Goal: Communication & Community: Answer question/provide support

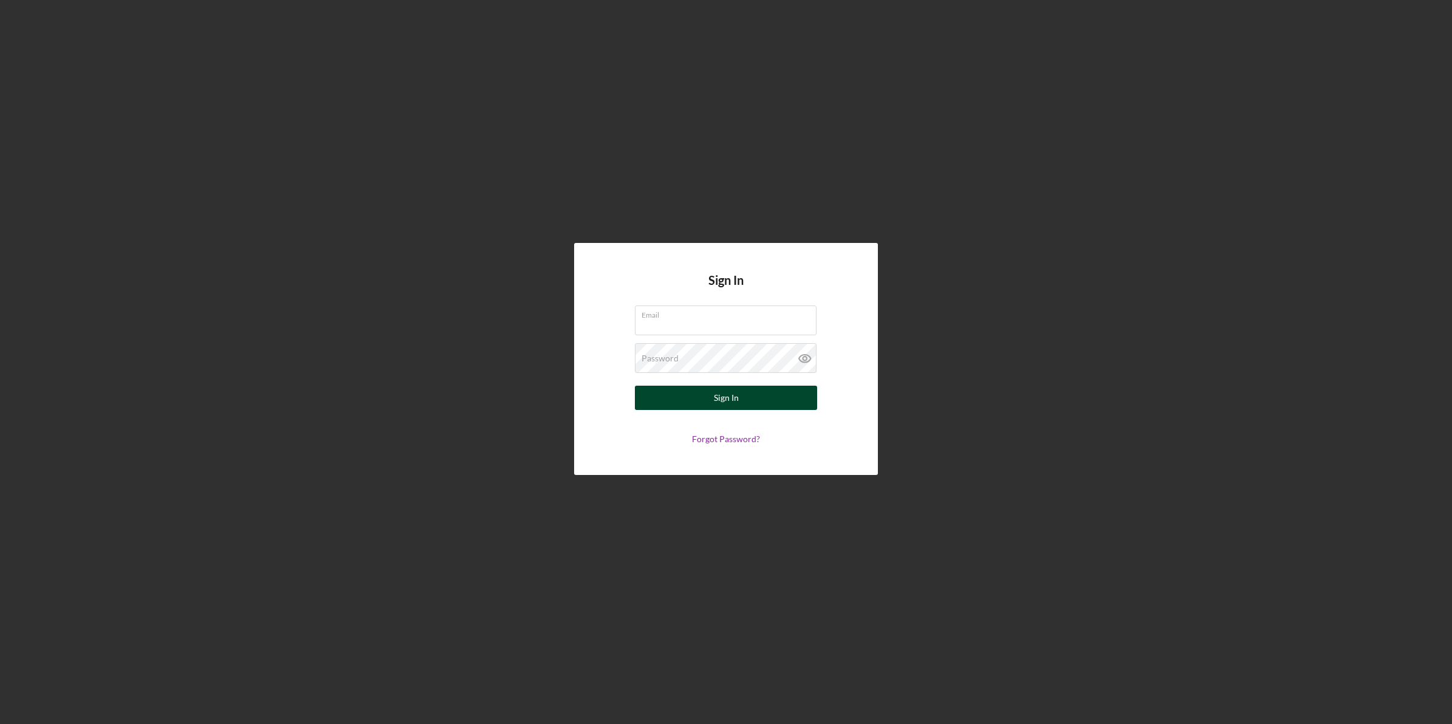
type input "[EMAIL_ADDRESS][DOMAIN_NAME]"
click at [739, 401] on button "Sign In" at bounding box center [726, 398] width 182 height 24
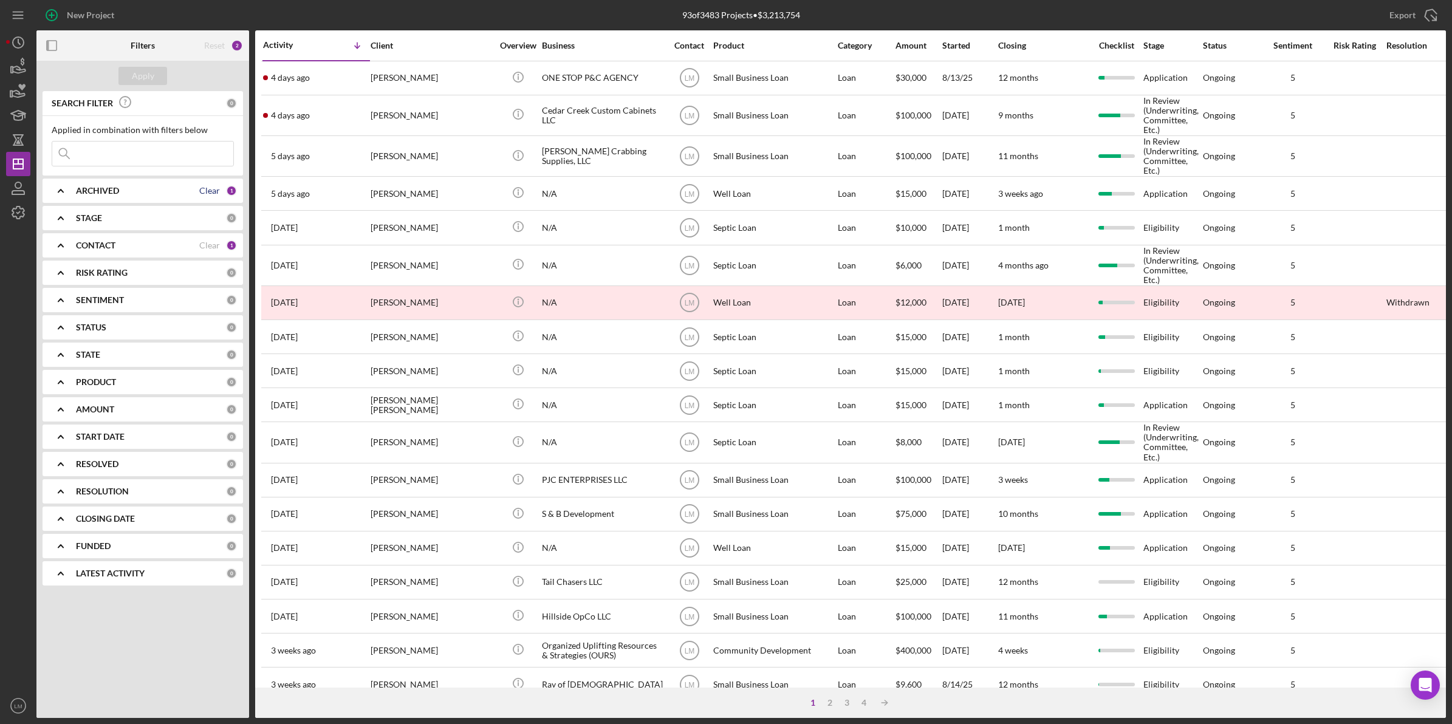
click at [214, 194] on div "Clear" at bounding box center [209, 191] width 21 height 10
click at [216, 241] on div "Clear" at bounding box center [209, 246] width 21 height 10
click at [114, 63] on div "Apply" at bounding box center [142, 76] width 213 height 30
click at [140, 73] on div "Apply" at bounding box center [143, 76] width 22 height 18
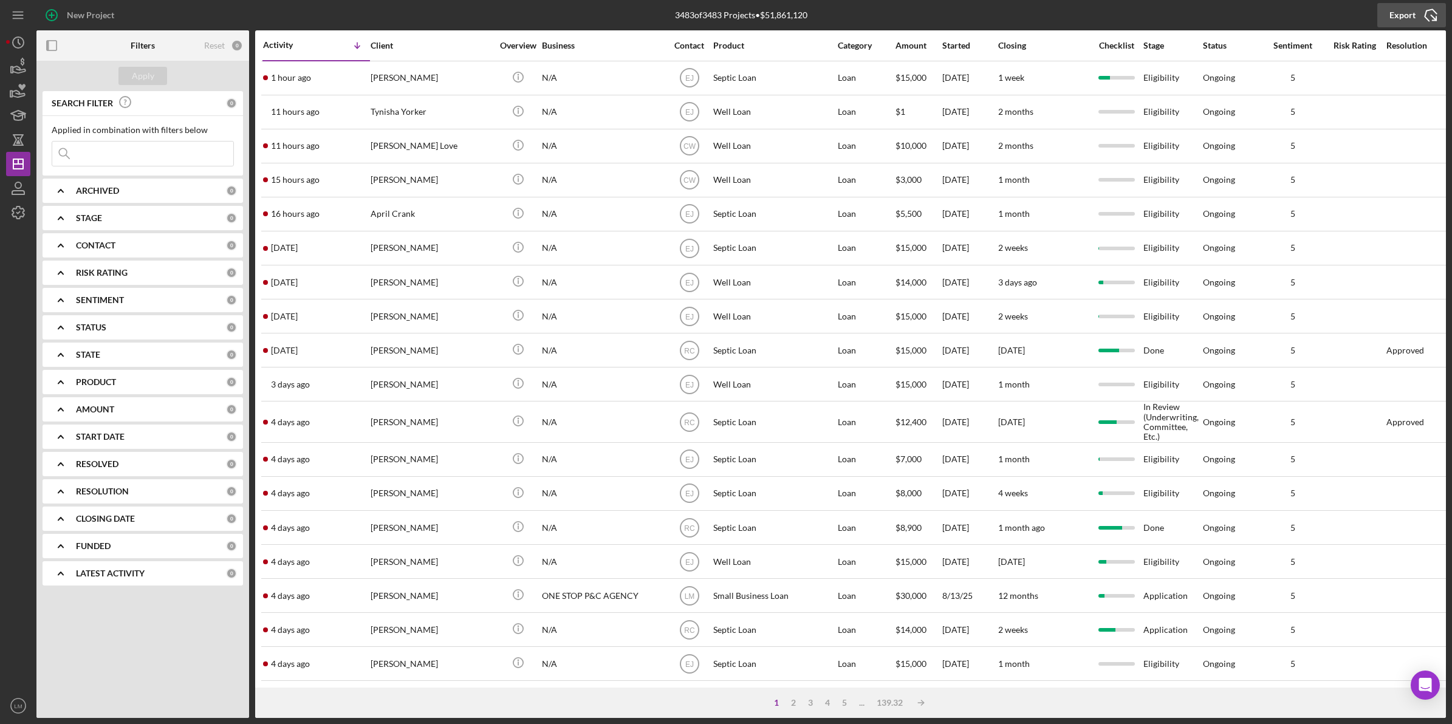
click at [1404, 13] on div "Export" at bounding box center [1402, 15] width 26 height 24
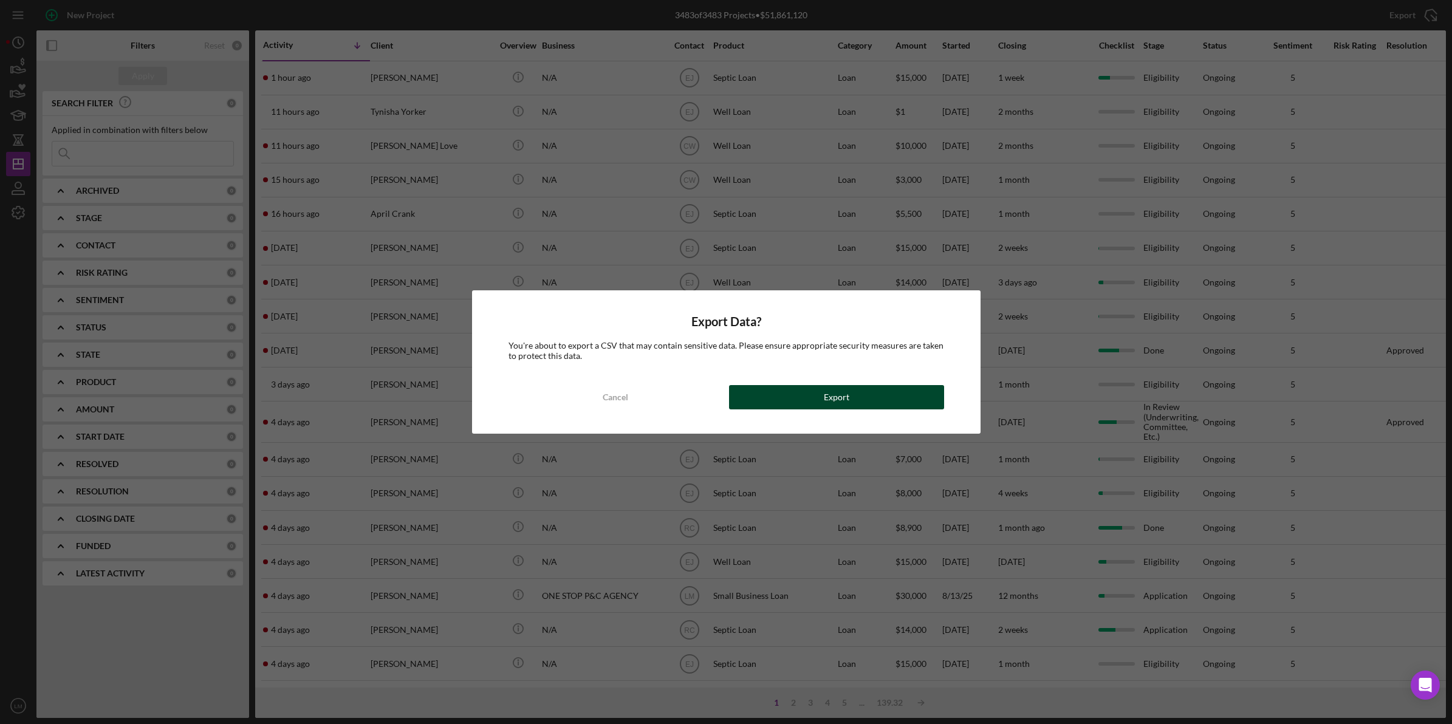
click at [869, 407] on button "Export" at bounding box center [836, 397] width 215 height 24
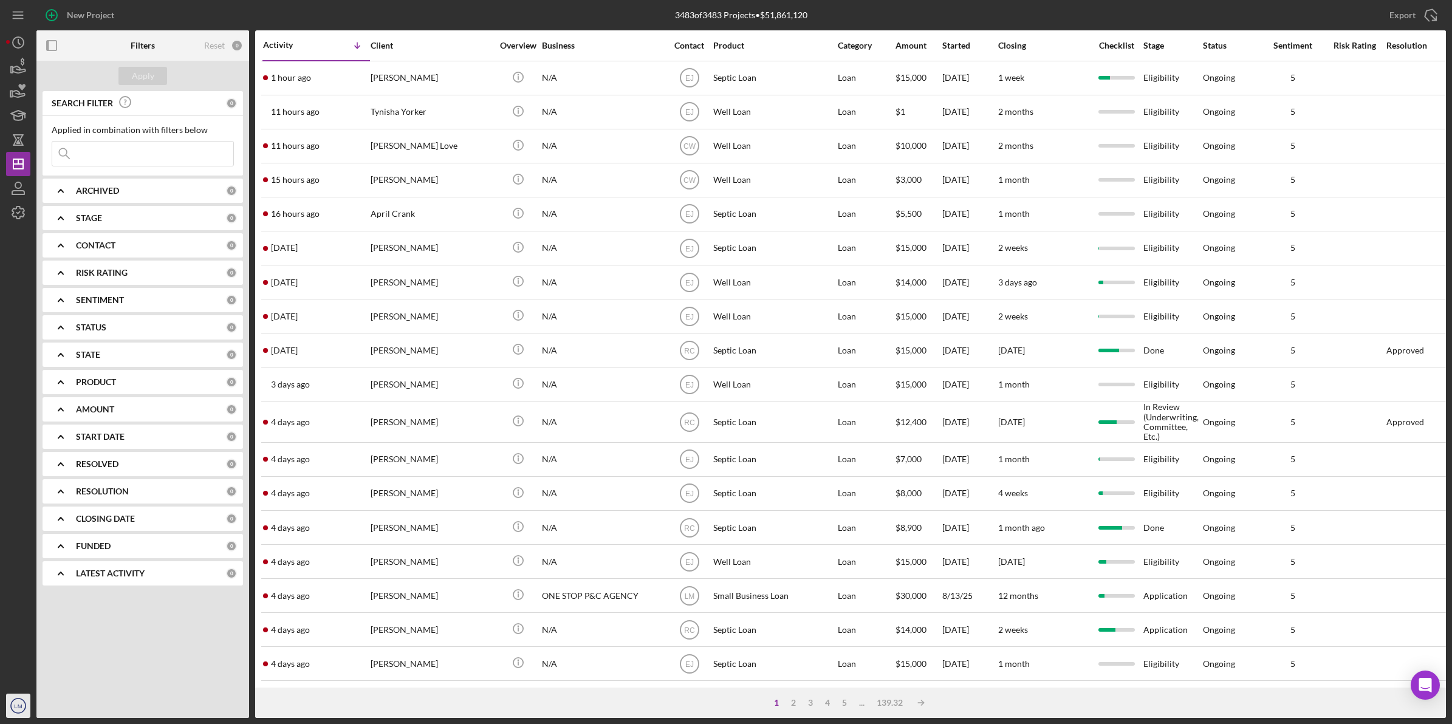
click at [16, 712] on icon "LM" at bounding box center [18, 706] width 24 height 30
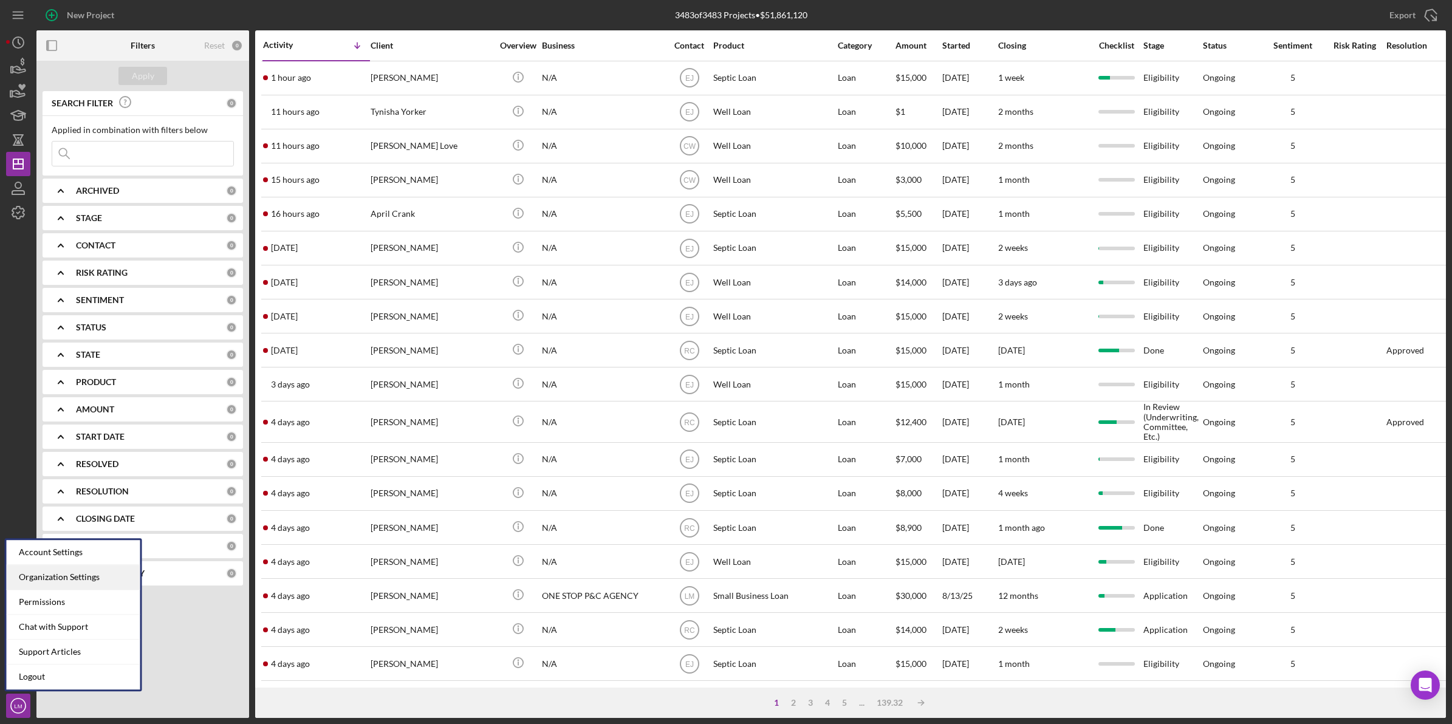
click at [85, 567] on div "Organization Settings" at bounding box center [74, 577] width 134 height 25
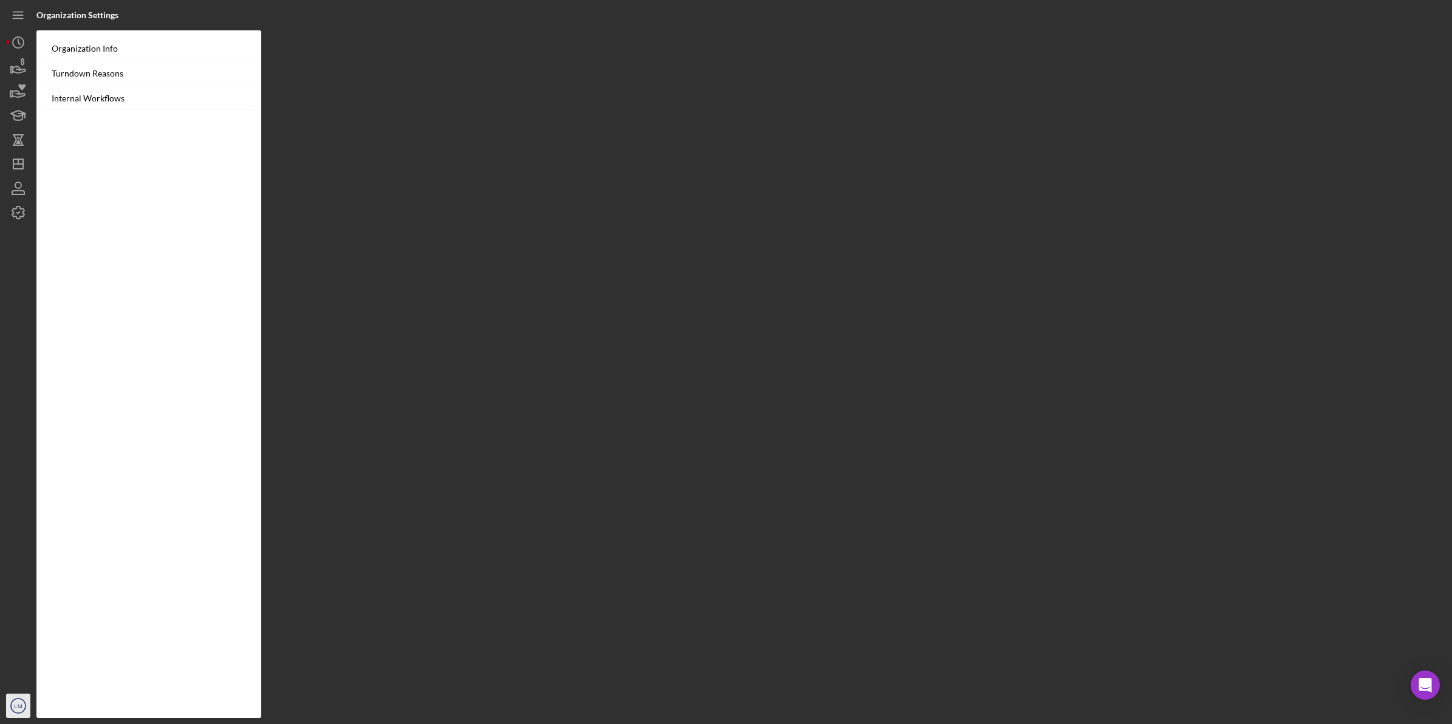
click at [28, 705] on icon "LM" at bounding box center [18, 706] width 24 height 30
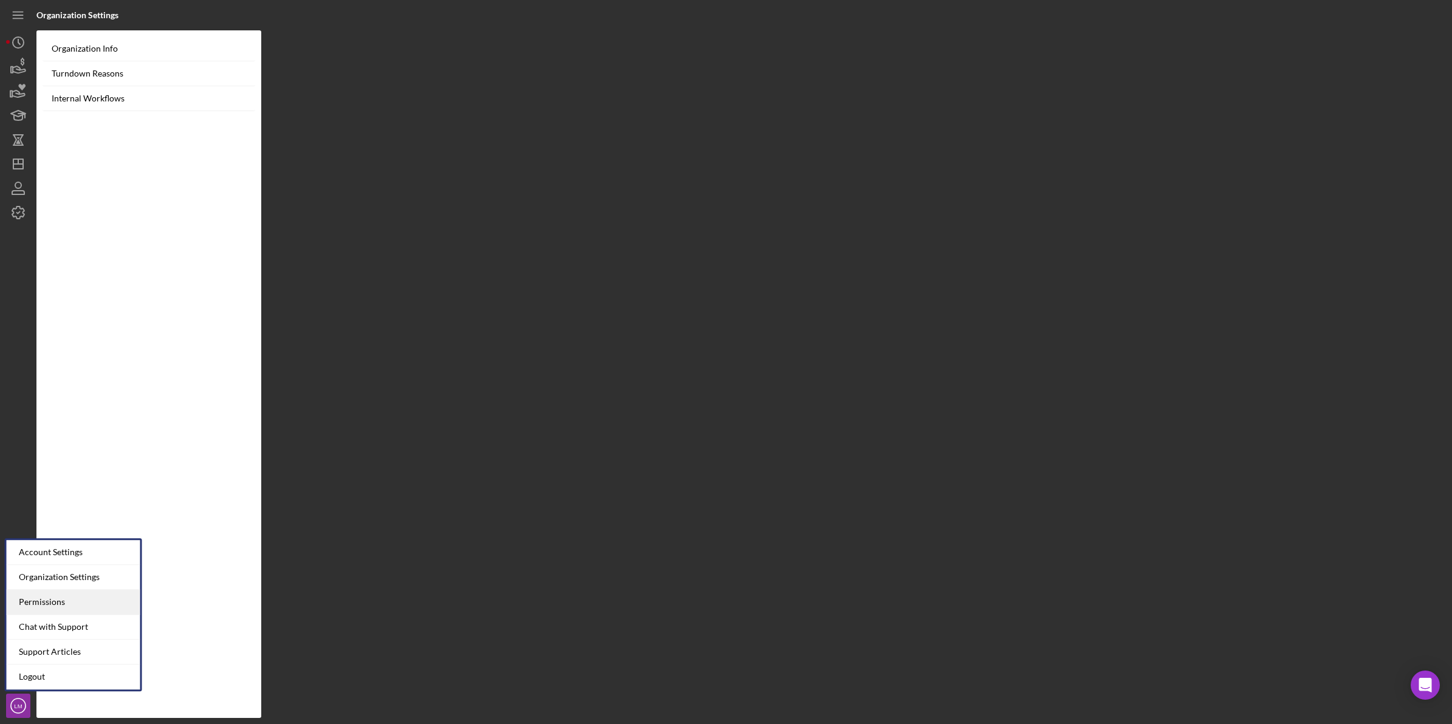
click at [86, 604] on div "Permissions" at bounding box center [74, 602] width 134 height 25
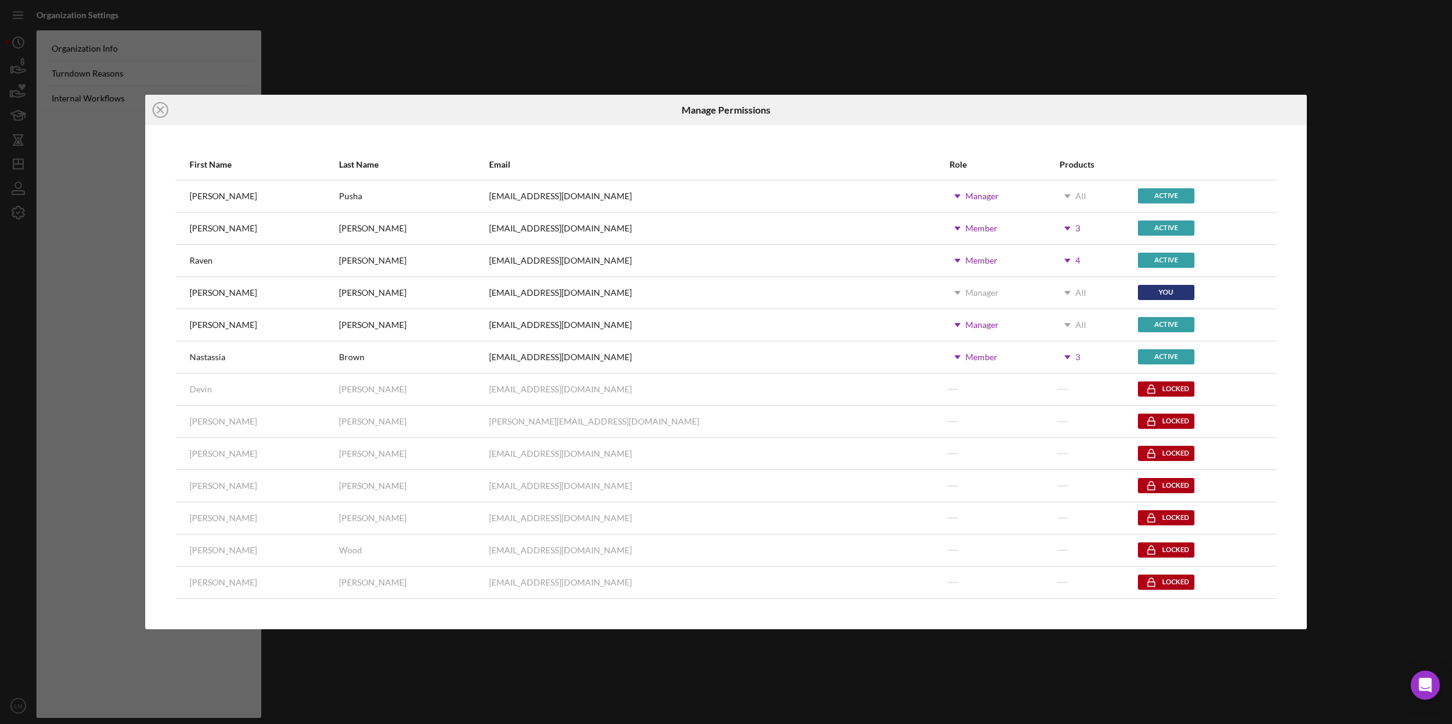
click at [870, 29] on div "Icon/Close Manage Permissions First Name Last Name Email Role Products [PERSON_…" at bounding box center [726, 362] width 1452 height 724
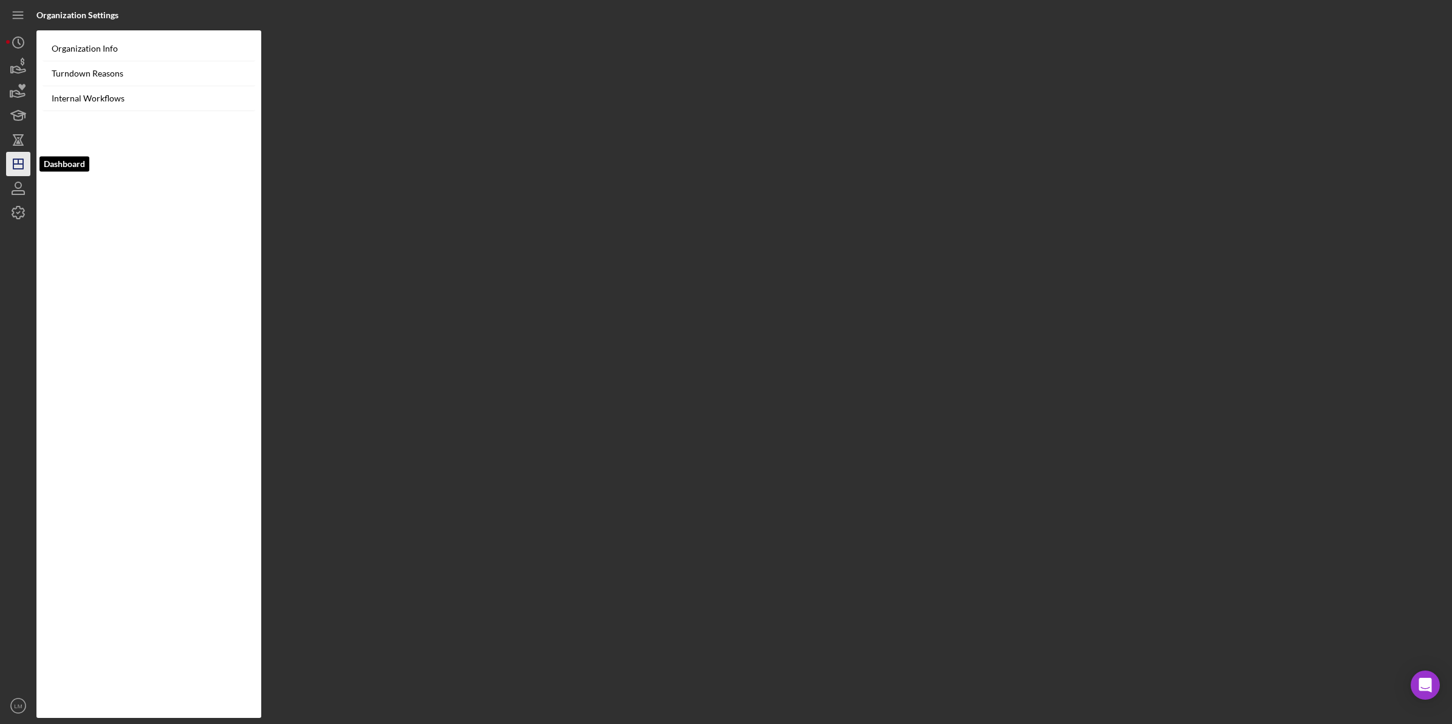
click at [14, 168] on polygon "button" at bounding box center [18, 164] width 10 height 10
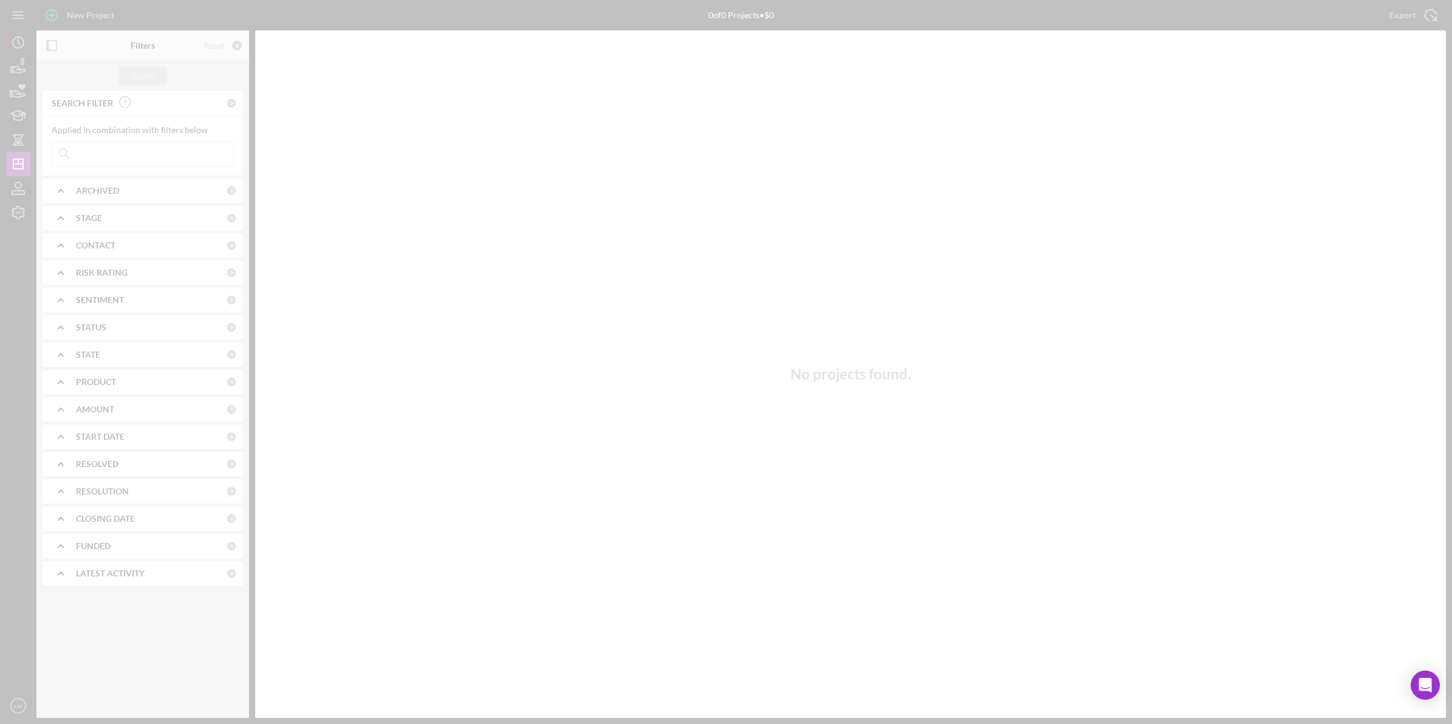
click at [220, 43] on div at bounding box center [726, 362] width 1452 height 724
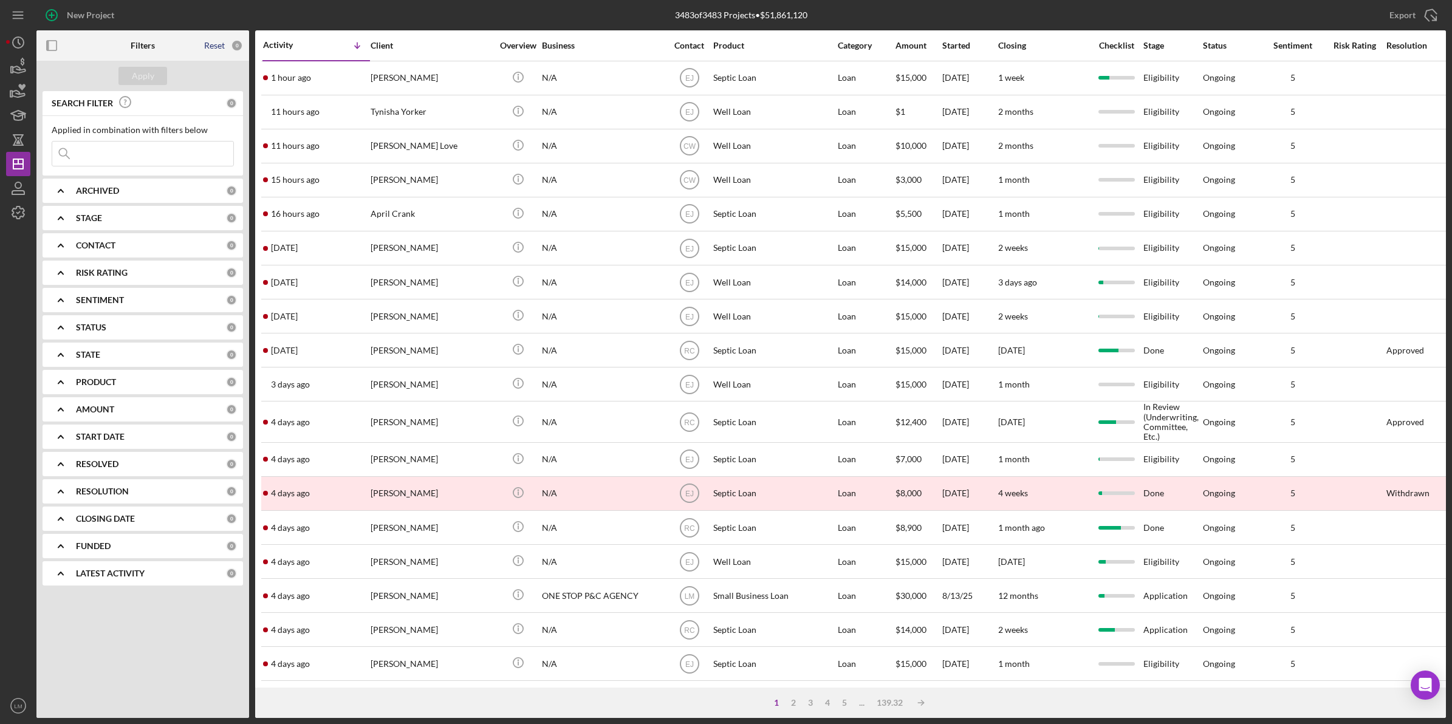
click at [220, 44] on div "Reset" at bounding box center [214, 46] width 21 height 10
click at [147, 70] on div "Apply" at bounding box center [143, 76] width 22 height 18
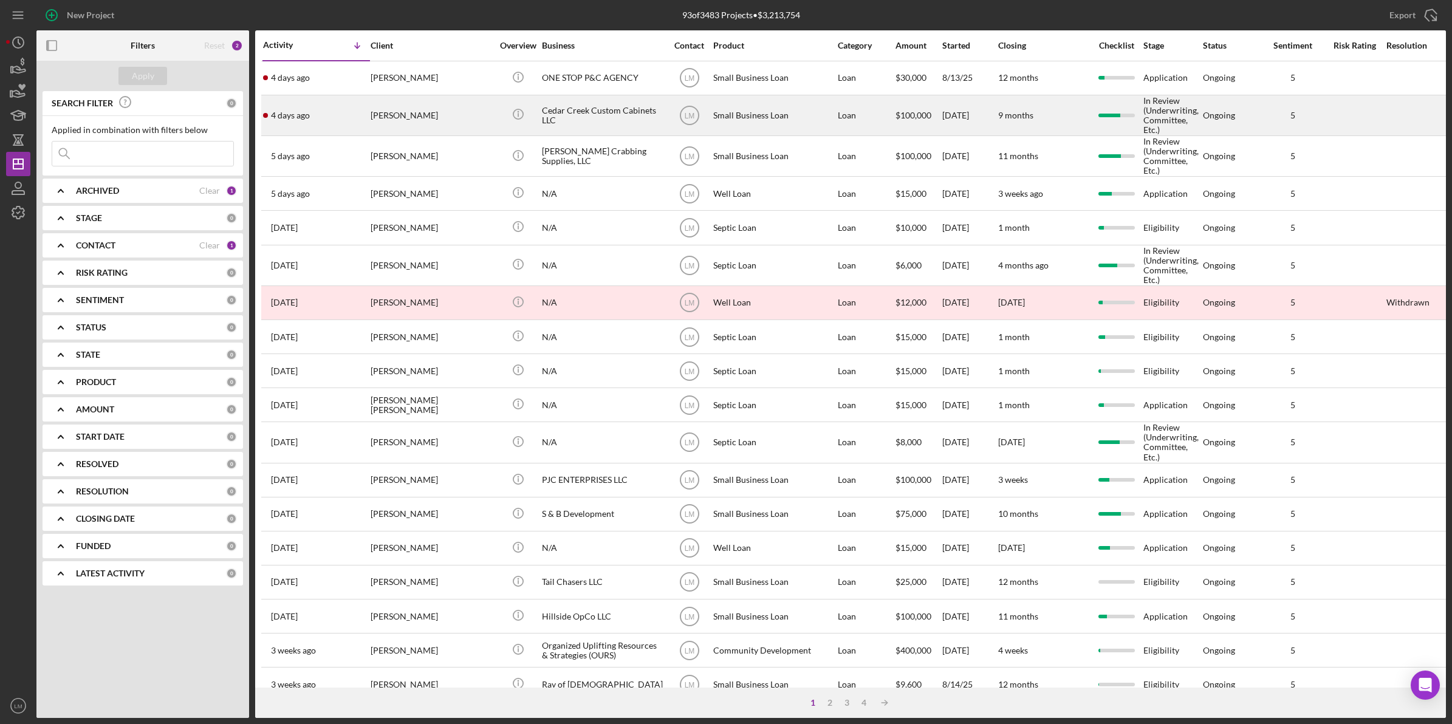
click at [381, 115] on div "[PERSON_NAME]" at bounding box center [431, 115] width 121 height 39
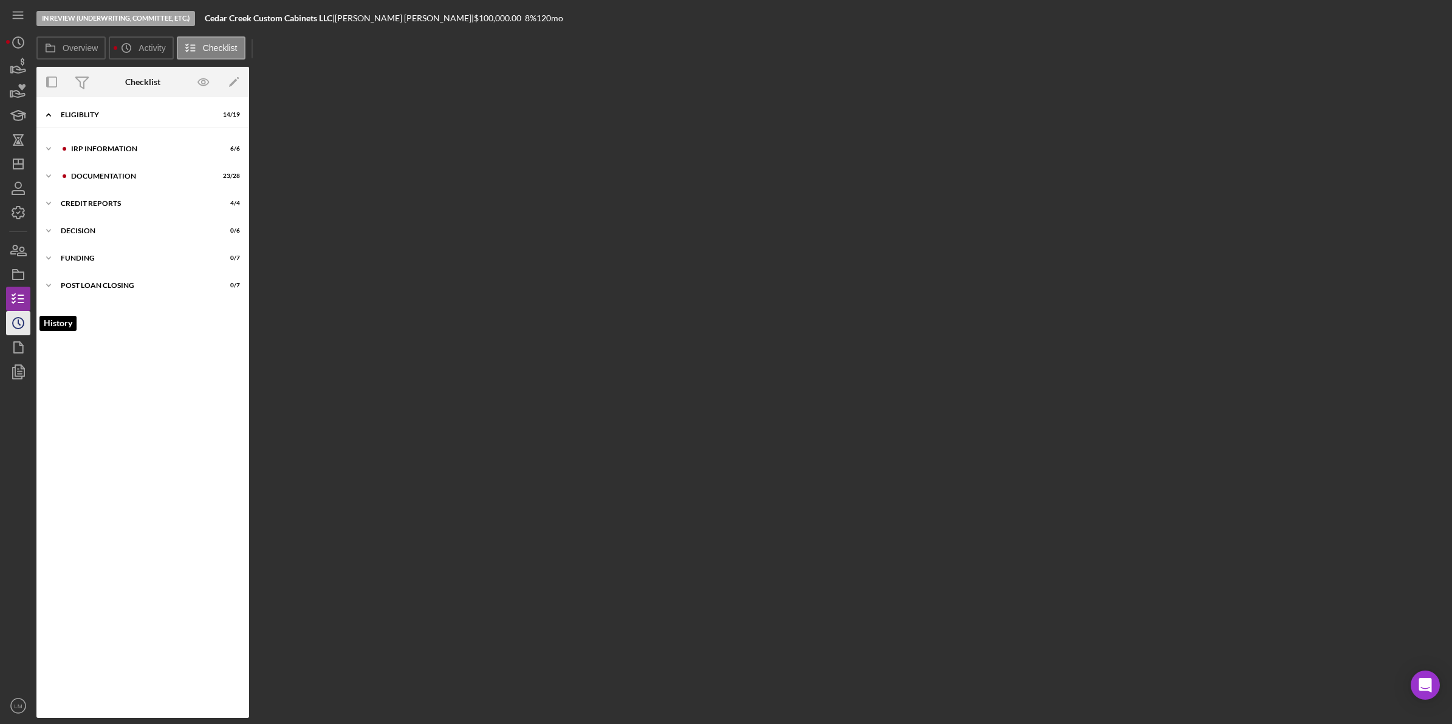
click at [15, 325] on icon "Icon/History" at bounding box center [18, 323] width 30 height 30
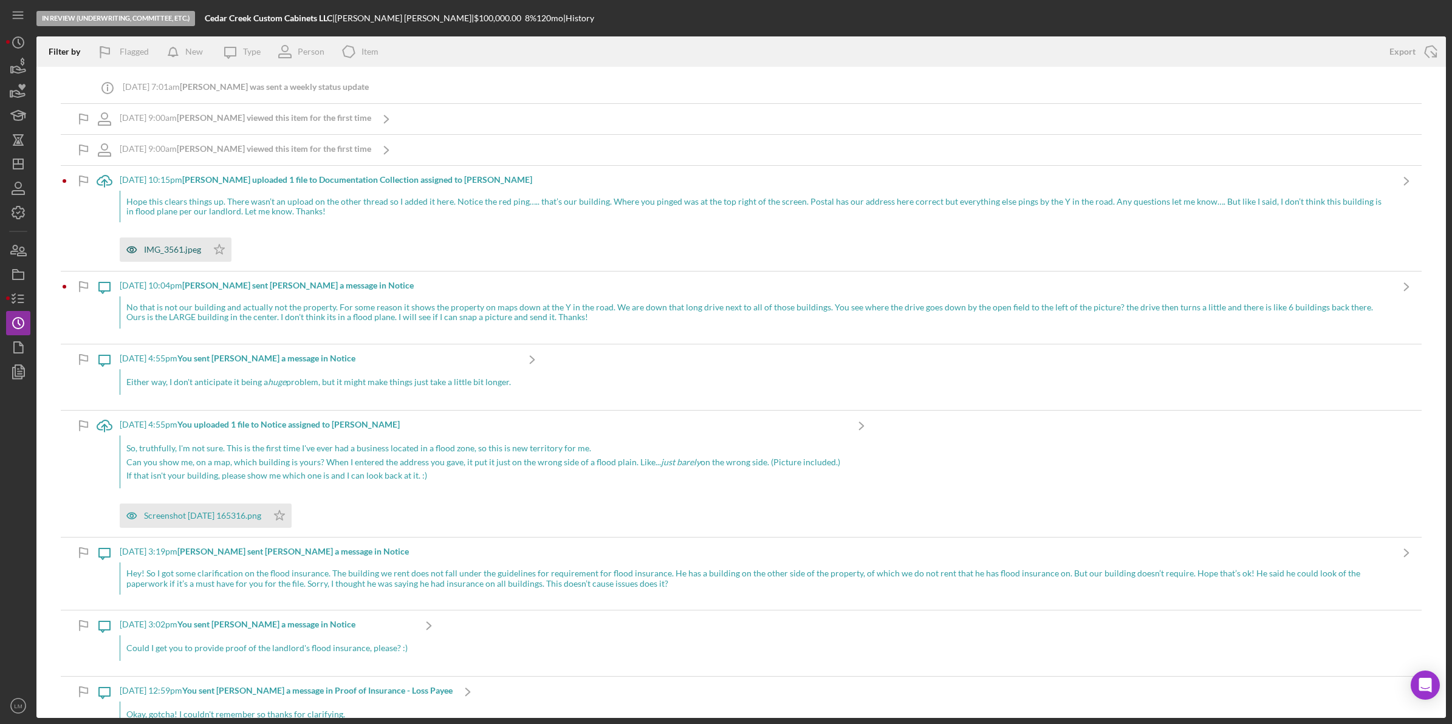
click at [165, 244] on div "IMG_3561.jpeg" at bounding box center [163, 250] width 87 height 24
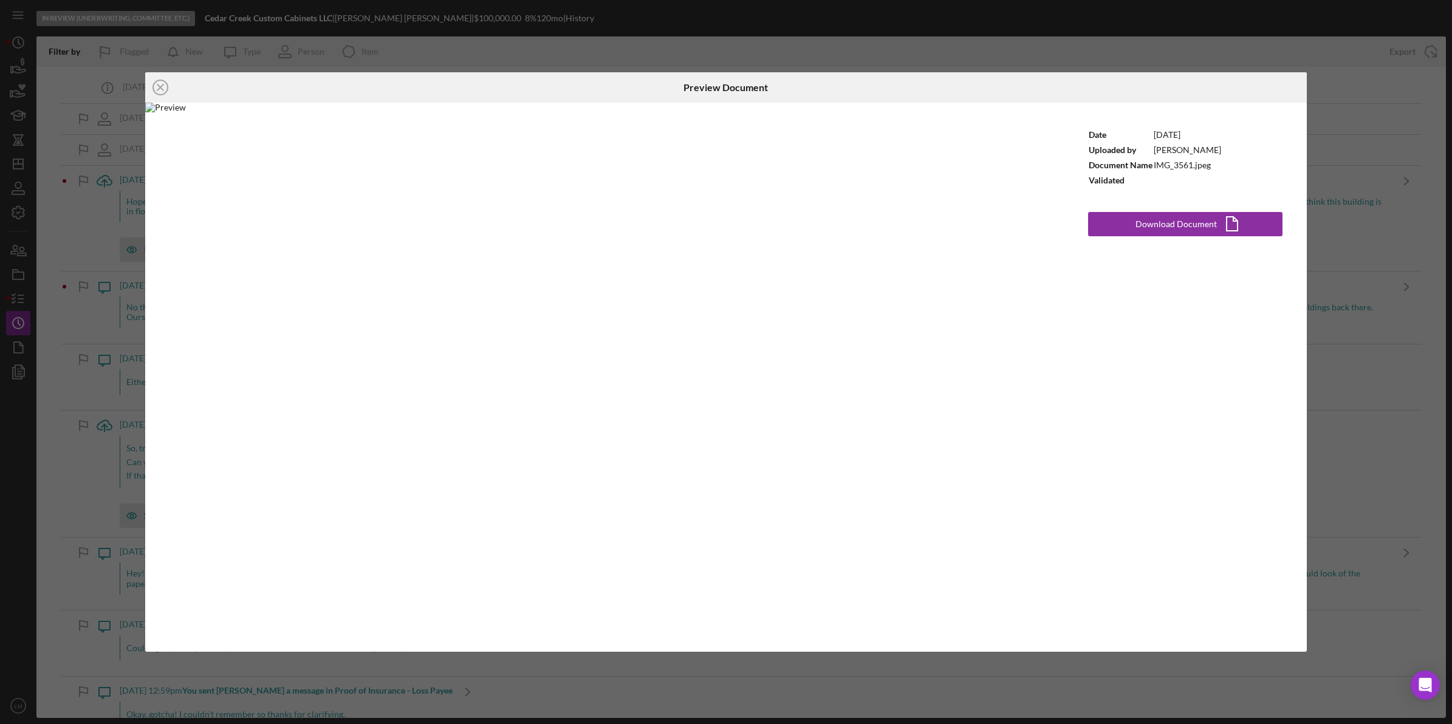
drag, startPoint x: 58, startPoint y: 290, endPoint x: 44, endPoint y: 296, distance: 15.6
click at [49, 296] on div "Icon/Close Preview Document Date [DATE] Uploaded by [PERSON_NAME] Document Name…" at bounding box center [726, 362] width 1452 height 724
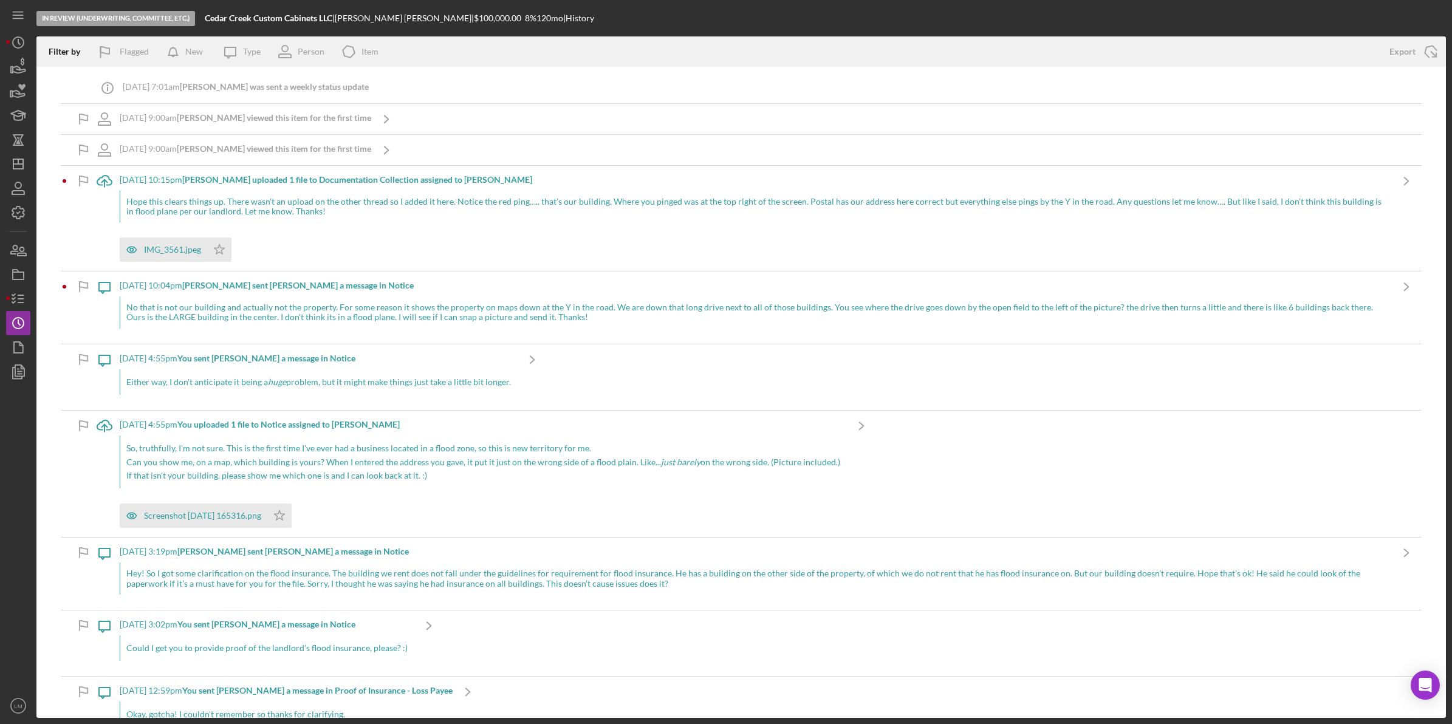
click at [313, 234] on div "IMG_3561.jpeg Icon/Star" at bounding box center [755, 246] width 1271 height 30
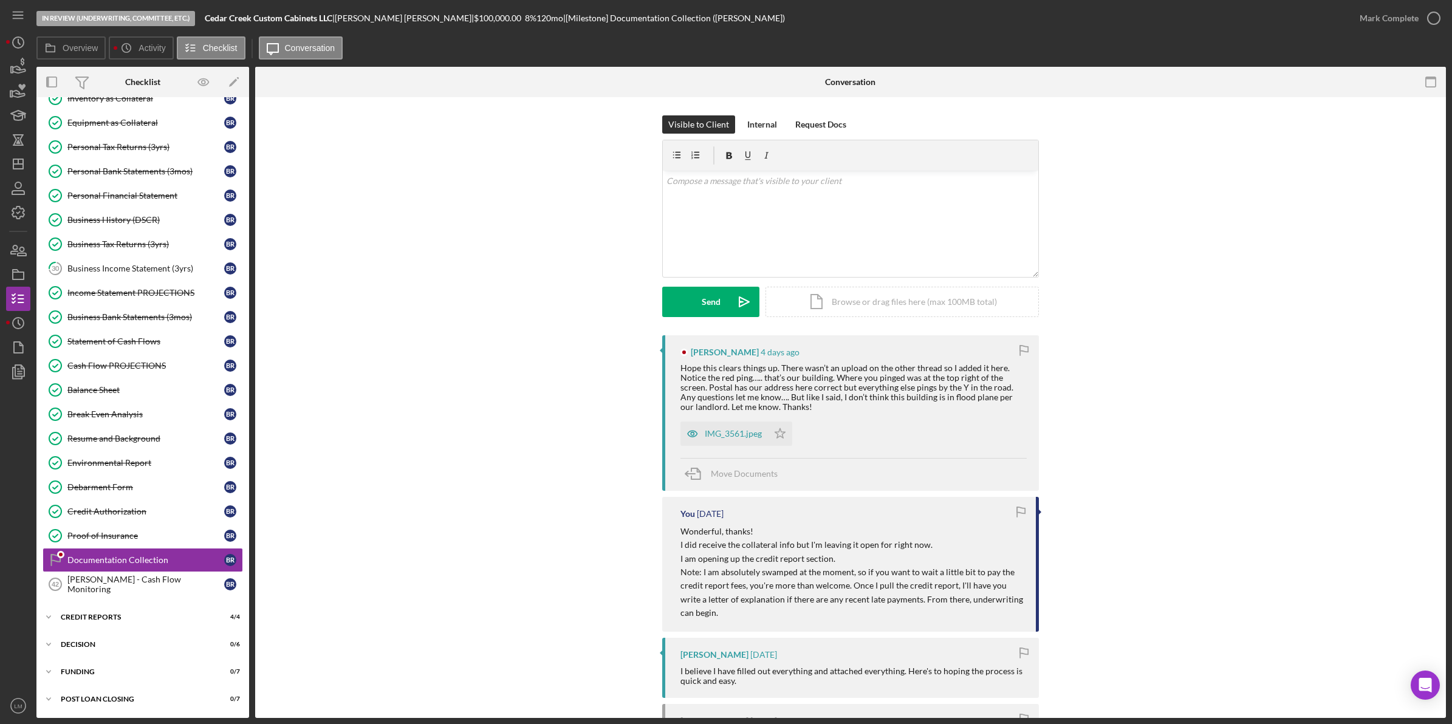
scroll to position [275, 0]
click at [799, 245] on div "v Color teal Color pink Remove color Add row above Add row below Add column bef…" at bounding box center [850, 224] width 375 height 106
drag, startPoint x: 819, startPoint y: 227, endPoint x: 815, endPoint y: 195, distance: 31.9
click at [820, 225] on div "v Color teal Color pink Remove color Add row above Add row below Add column bef…" at bounding box center [850, 224] width 375 height 106
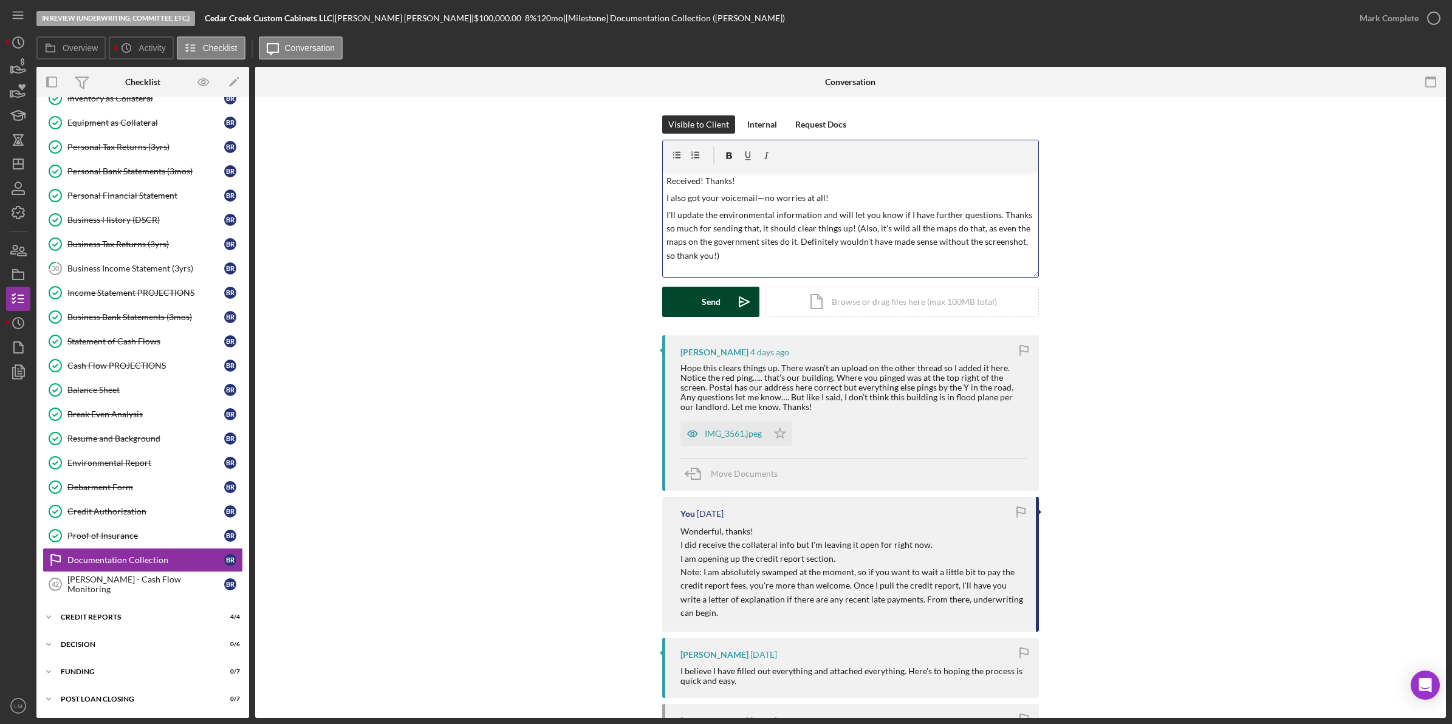
click at [691, 304] on button "Send Icon/icon-invite-send" at bounding box center [710, 302] width 97 height 30
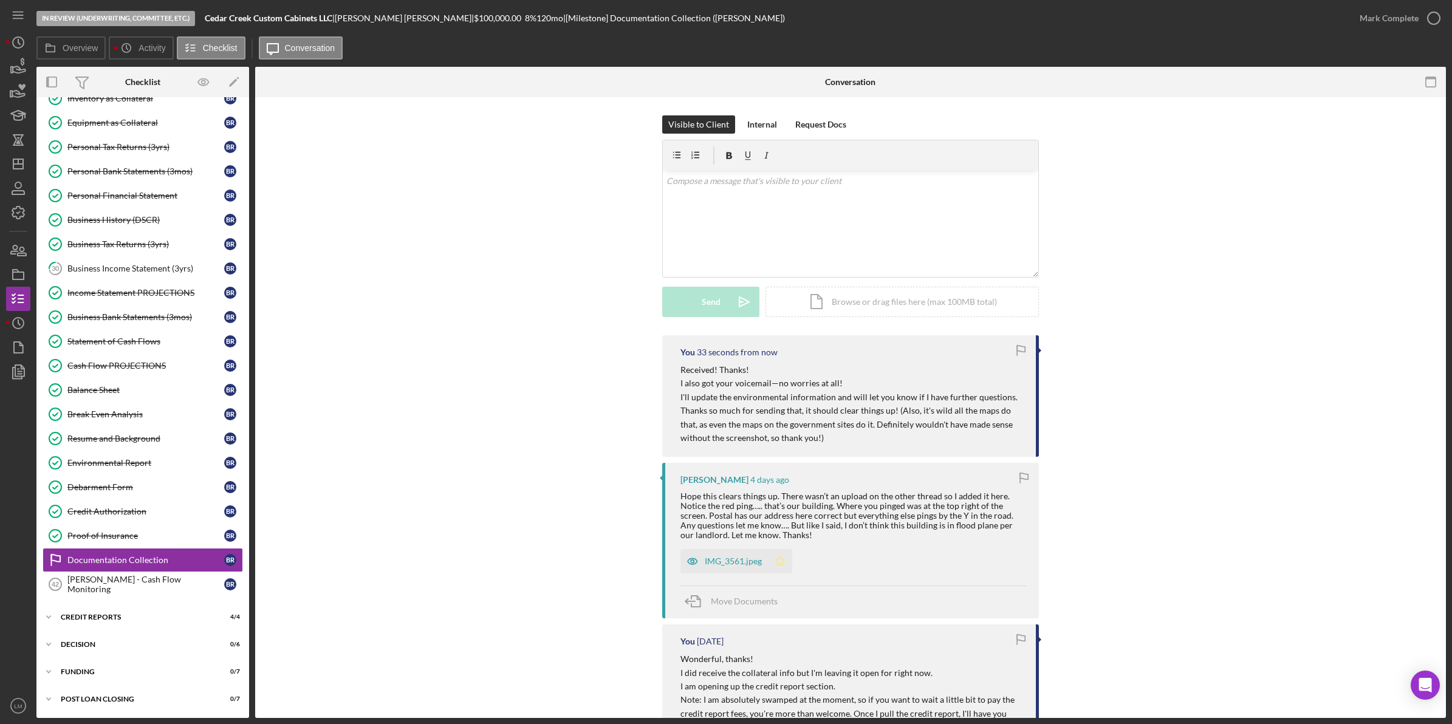
click at [772, 555] on icon "Icon/Star" at bounding box center [780, 561] width 24 height 24
click at [716, 562] on div "IMG_3561.jpeg" at bounding box center [733, 561] width 57 height 10
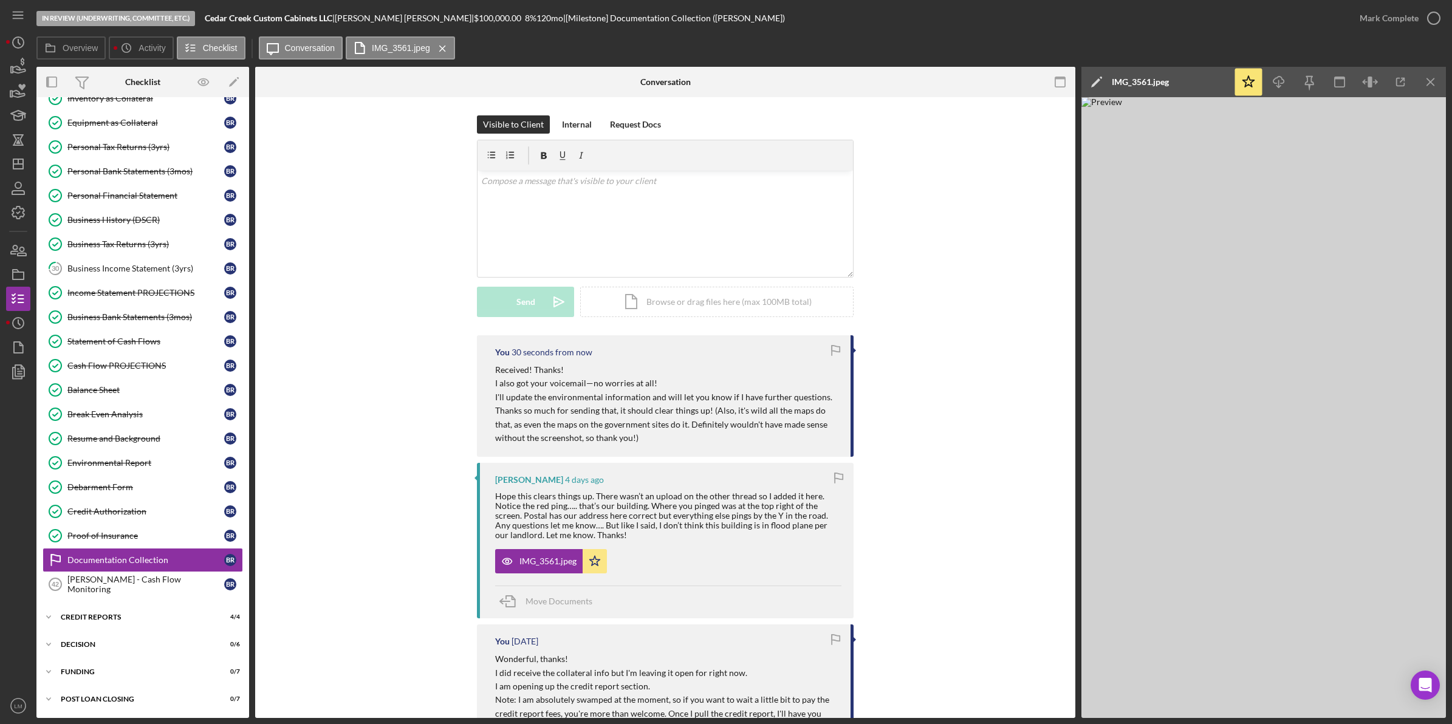
click at [1142, 74] on div "IMG_3561.jpeg" at bounding box center [1140, 82] width 57 height 30
click at [1141, 89] on input "[PERSON_NAME] (Cedar Creek Custom Cabinets LLC) Documentation Collection 202508…" at bounding box center [1213, 82] width 259 height 24
click at [1141, 88] on input "[PERSON_NAME] (Cedar Creek Custom Cabinets LLC) Documentation Collection 202508…" at bounding box center [1213, 82] width 259 height 24
type input "A"
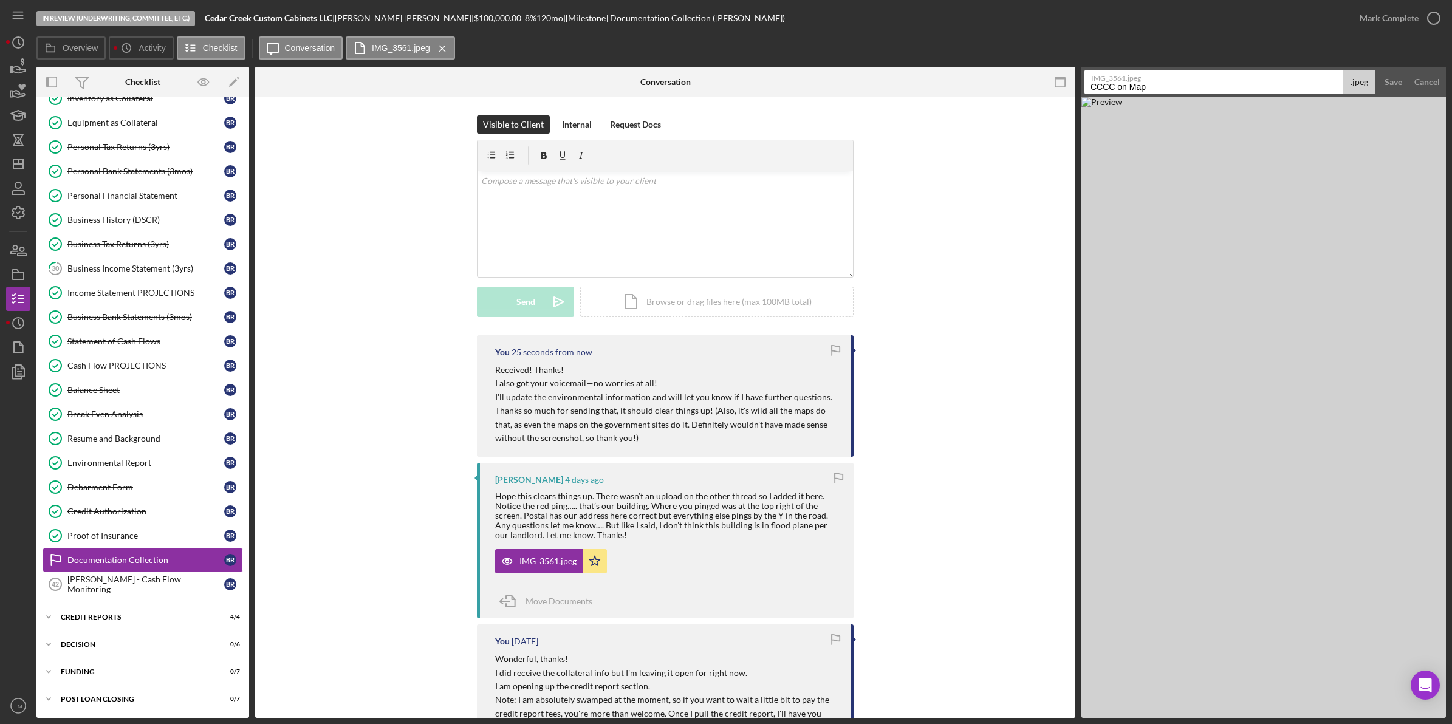
type input "CCCC on Map"
click at [1378, 70] on button "Save" at bounding box center [1393, 82] width 30 height 24
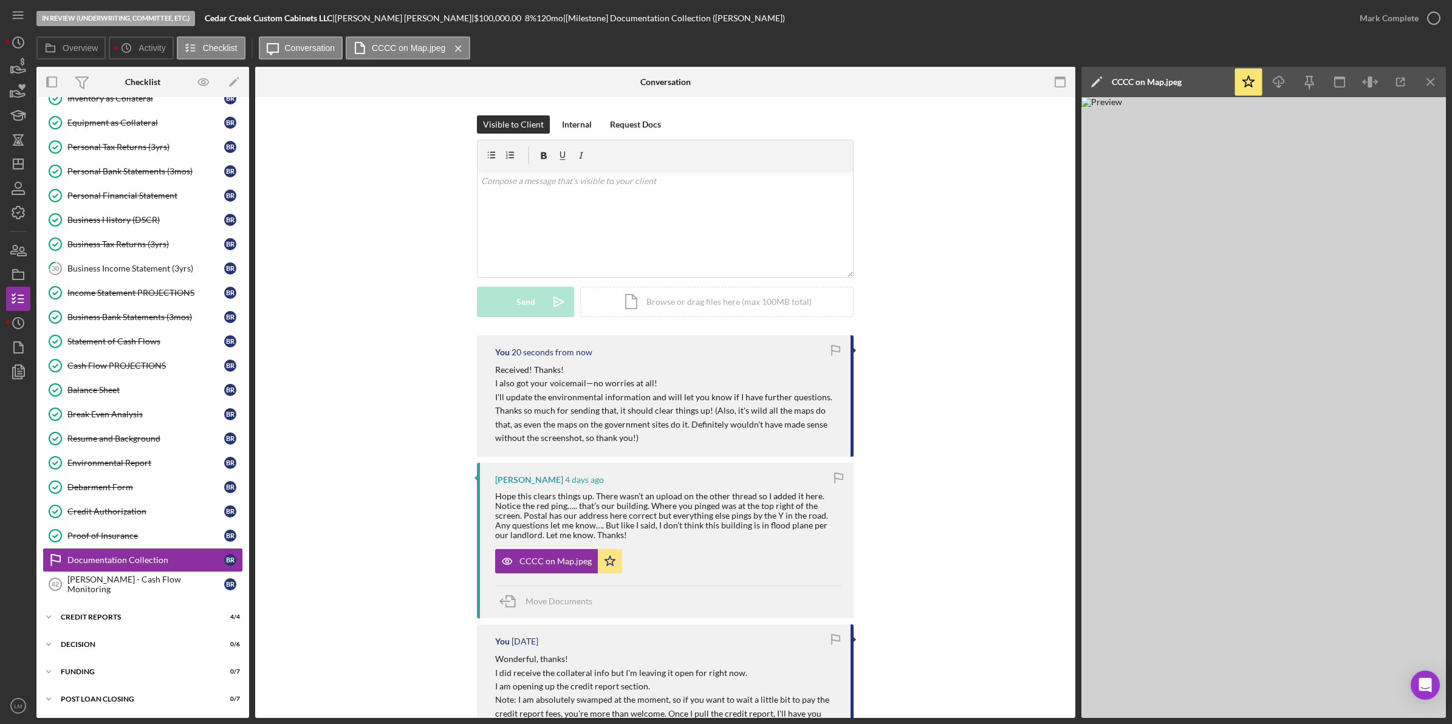
click at [907, 498] on div "You 20 seconds from now Received! Thanks! I also got your voicemail—no worries …" at bounding box center [665, 655] width 784 height 641
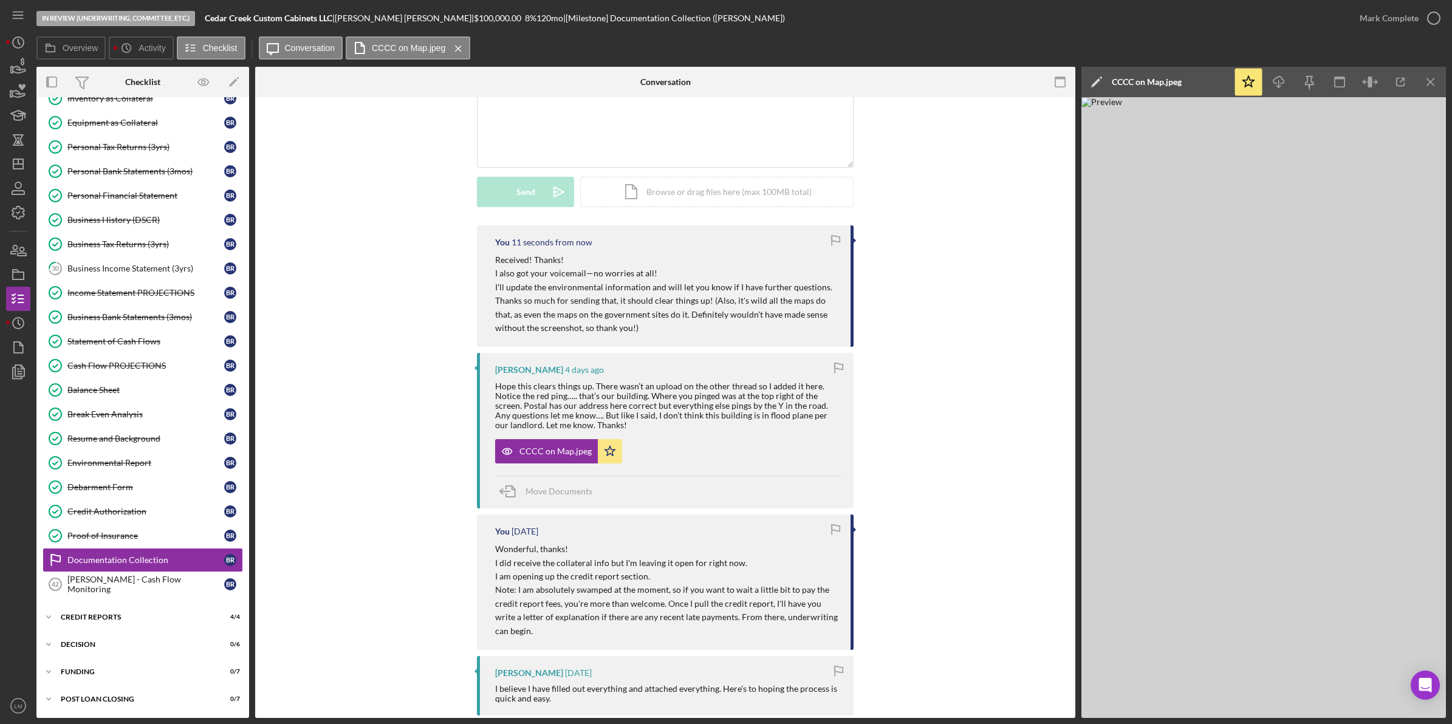
scroll to position [152, 0]
